Goal: Communication & Community: Answer question/provide support

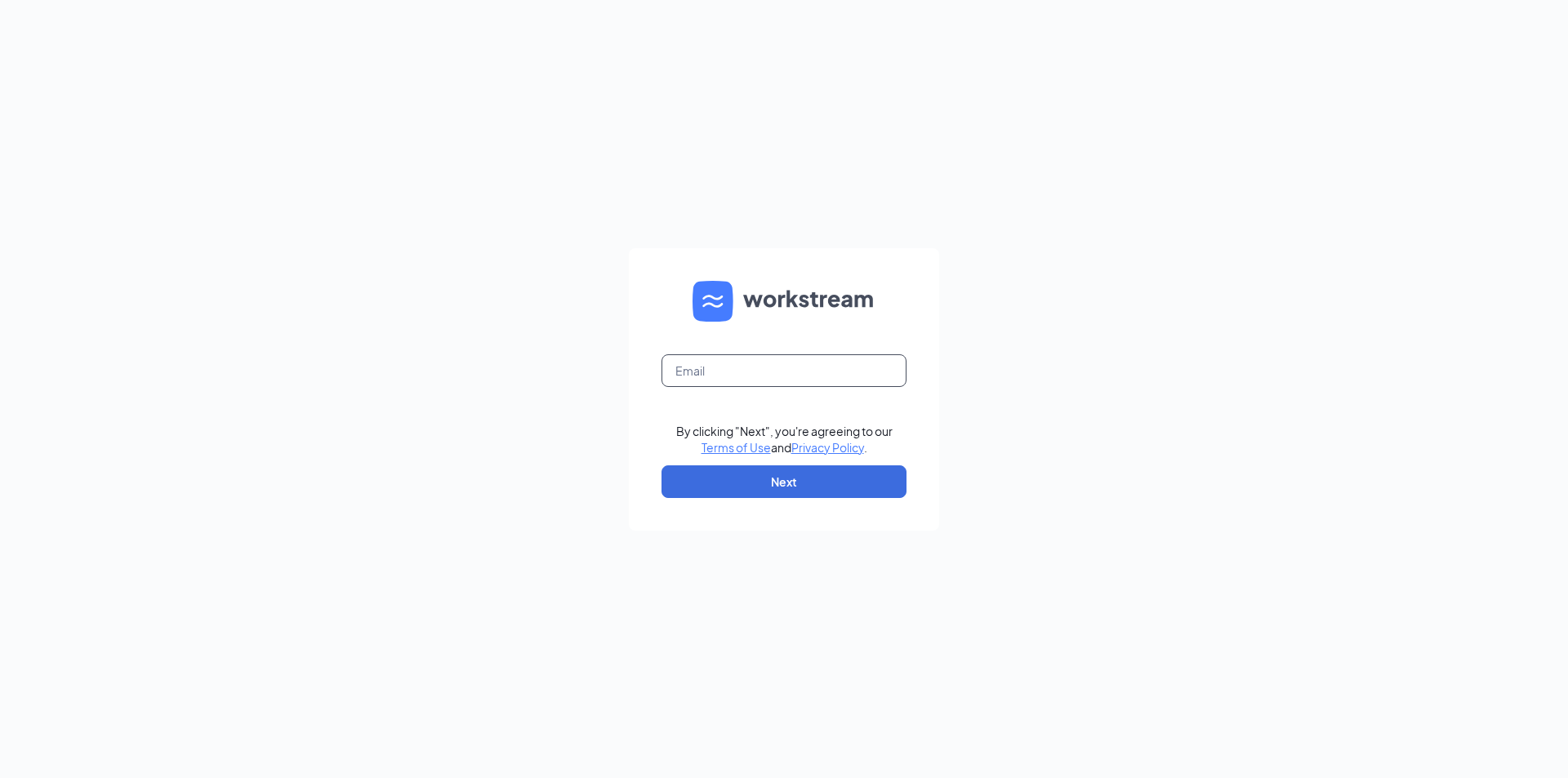
click at [759, 367] on input "text" at bounding box center [784, 371] width 245 height 33
type input "londondq@chambersmgt.us"
click at [804, 475] on button "Next" at bounding box center [784, 481] width 245 height 33
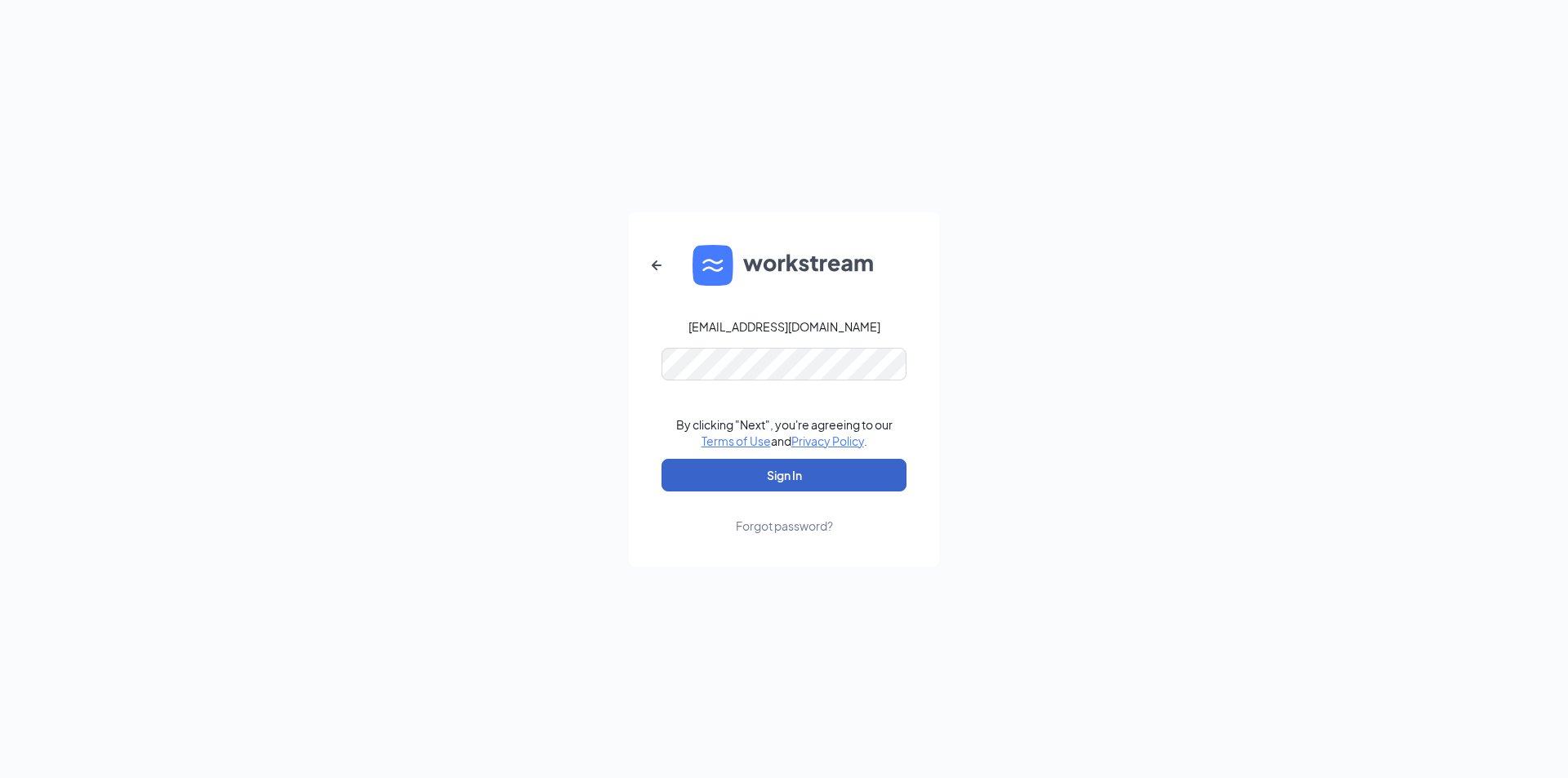
click at [791, 478] on button "Sign In" at bounding box center [784, 475] width 245 height 33
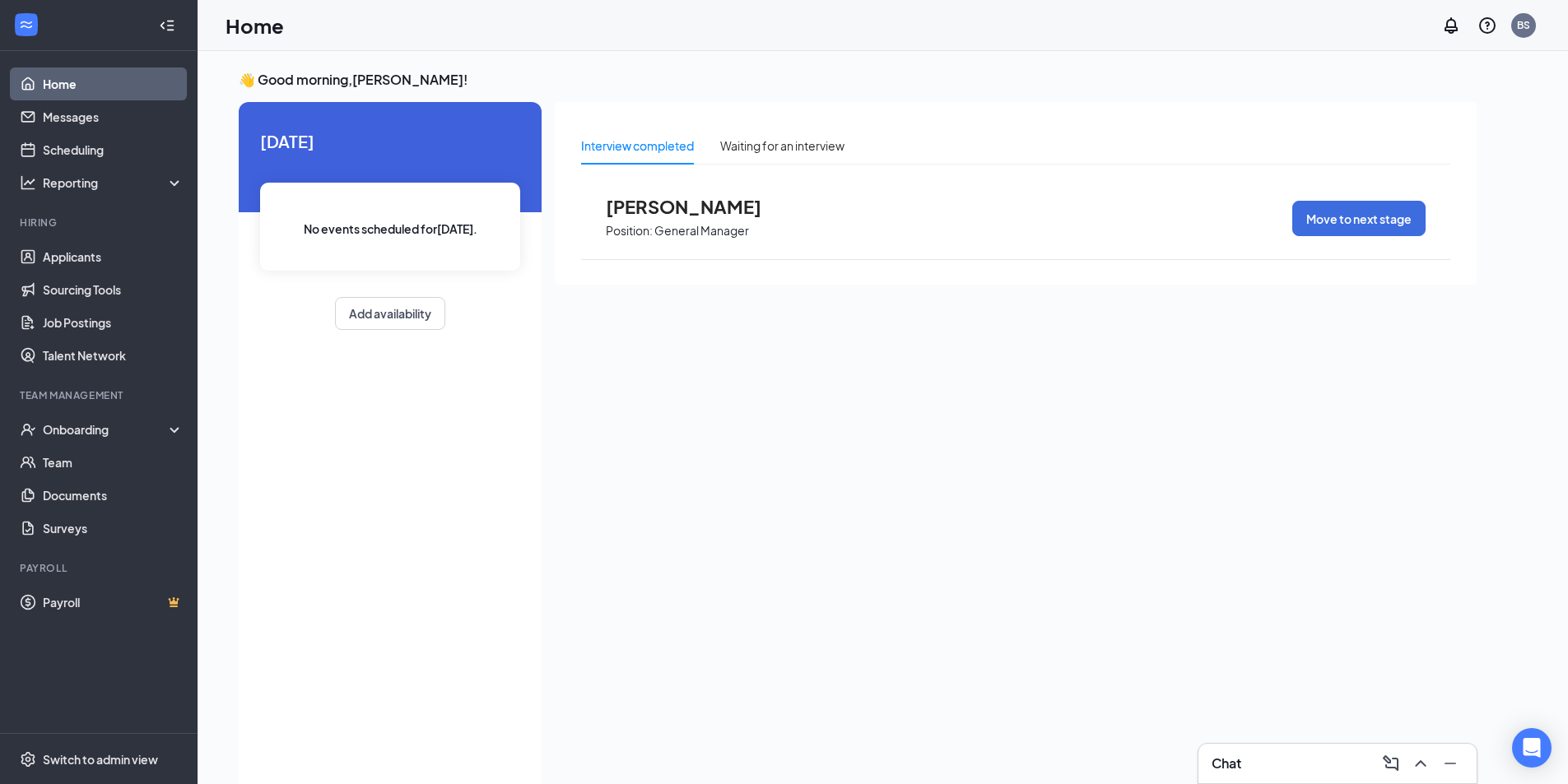
click at [1299, 765] on div "Chat" at bounding box center [1337, 764] width 251 height 26
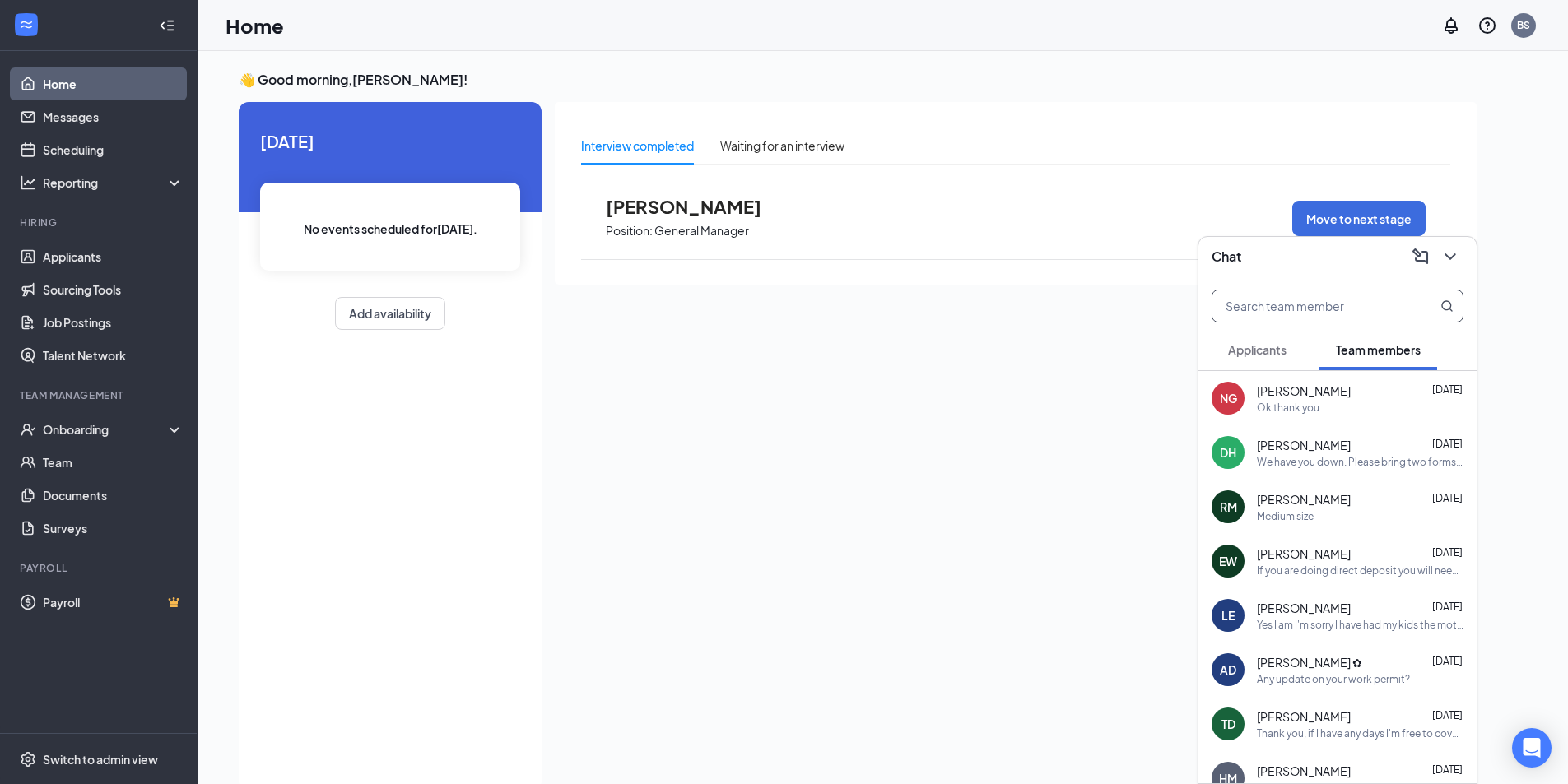
click at [1313, 313] on input "text" at bounding box center [1310, 306] width 195 height 31
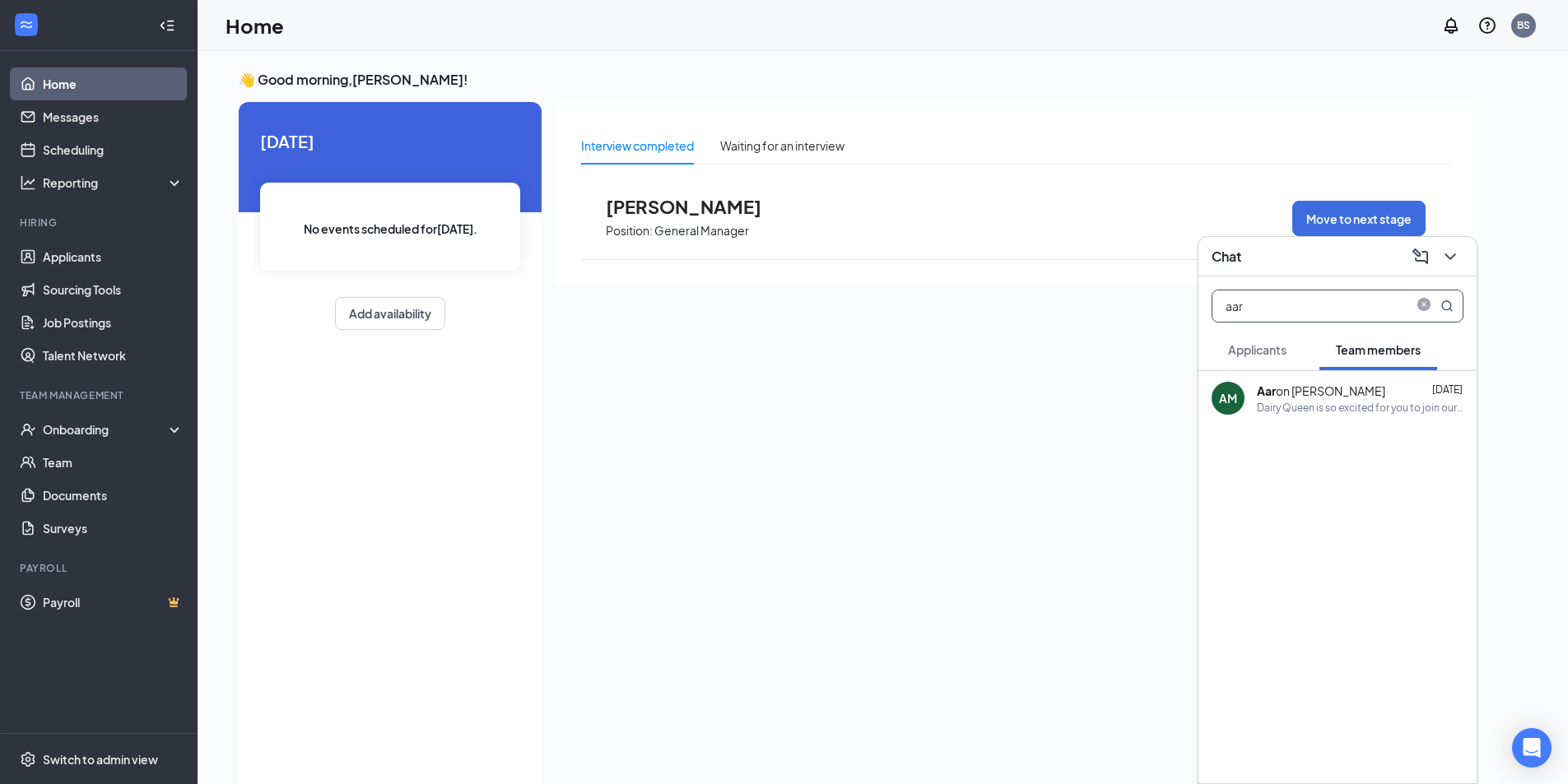
type input "aar"
click at [1339, 395] on div "Aar on [PERSON_NAME] [DATE]" at bounding box center [1360, 390] width 207 height 16
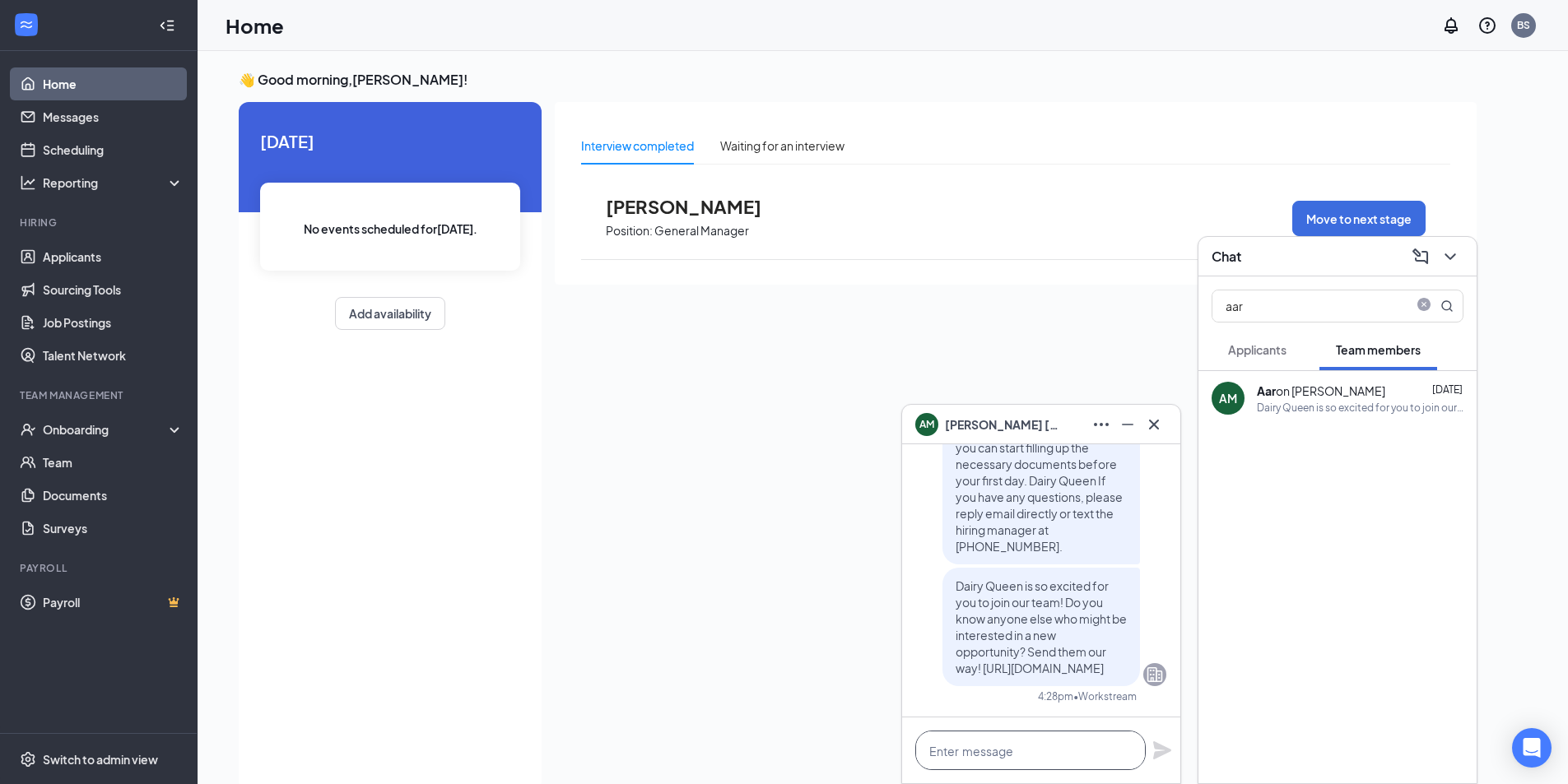
click at [1091, 749] on textarea at bounding box center [1030, 750] width 230 height 40
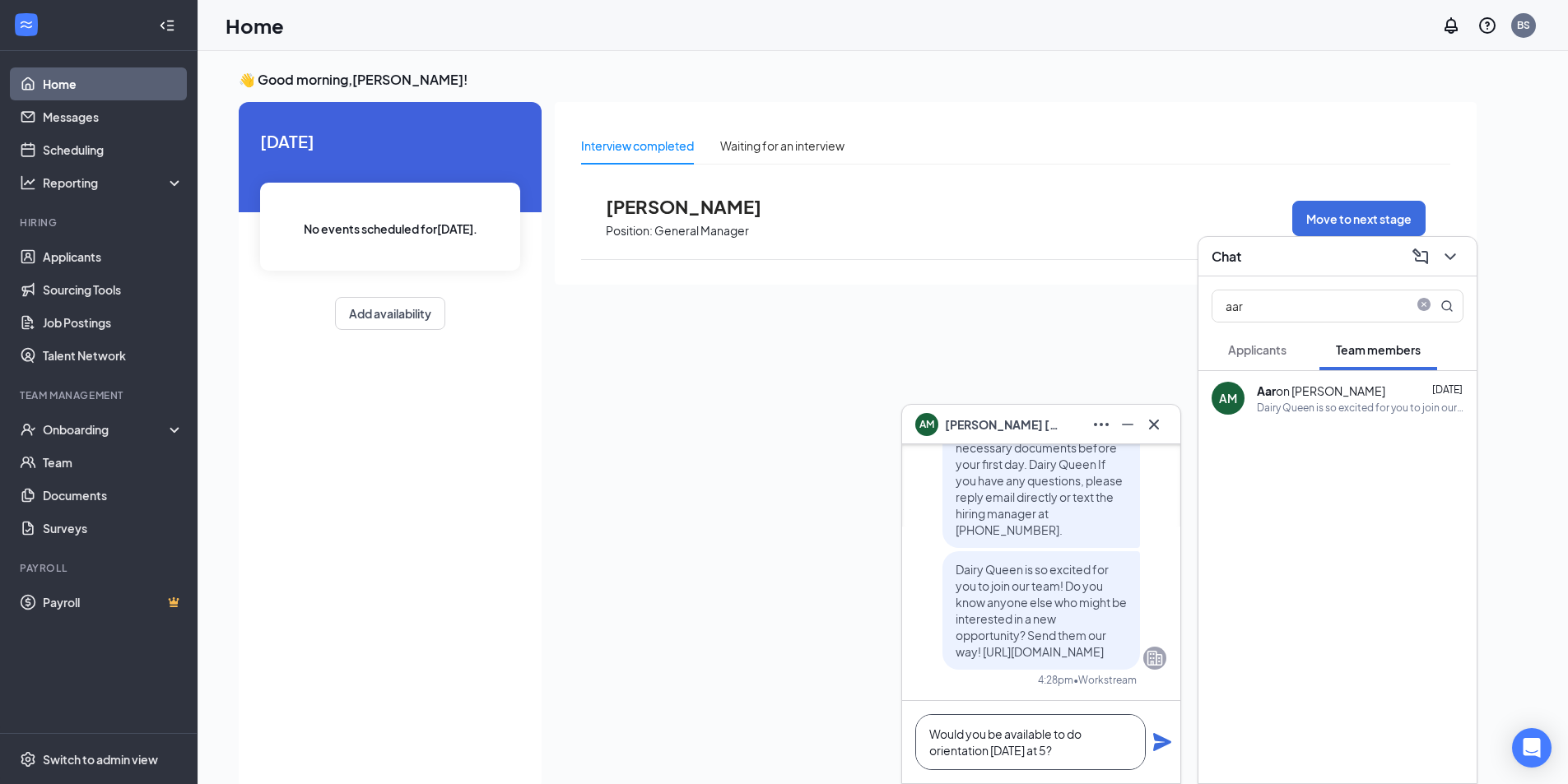
type textarea "Would you be available to do orientation [DATE] at 5?"
click at [1155, 739] on icon "Plane" at bounding box center [1162, 742] width 18 height 18
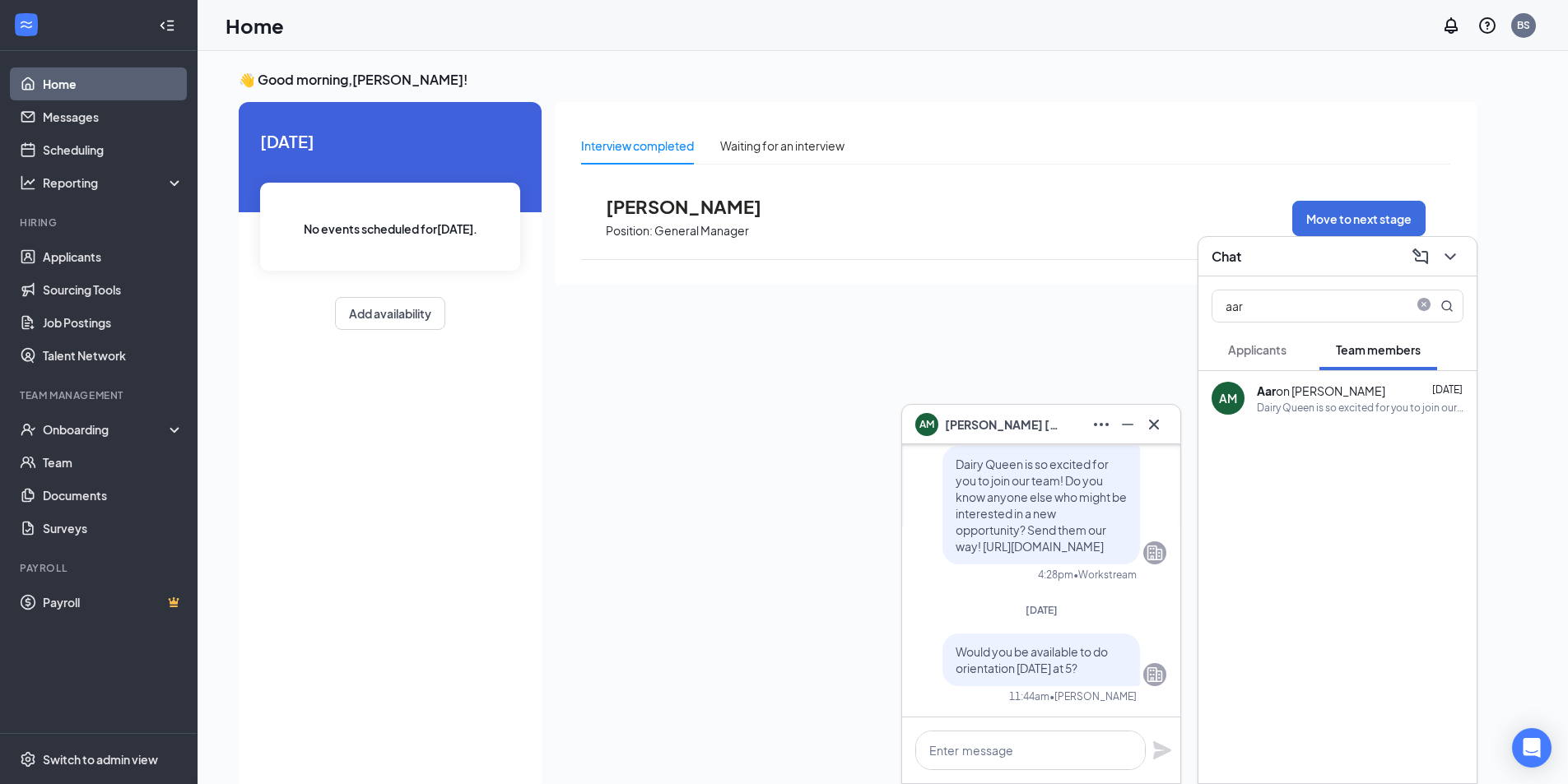
scroll to position [0, 0]
